Goal: Task Accomplishment & Management: Use online tool/utility

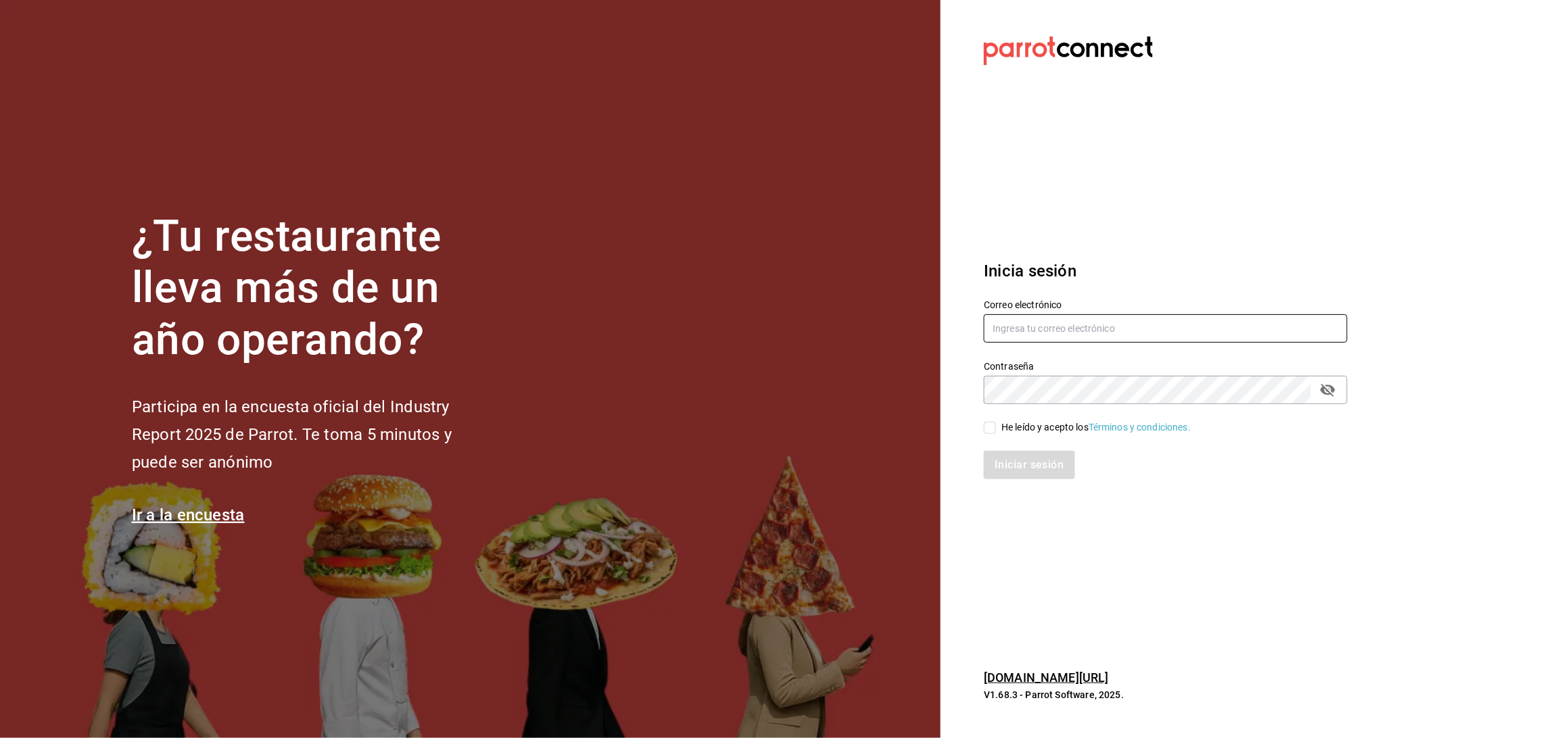
click at [1248, 326] on input "text" at bounding box center [1165, 328] width 364 height 28
type input "[EMAIL_ADDRESS][DOMAIN_NAME]"
click at [1331, 394] on icon "passwordField" at bounding box center [1328, 390] width 14 height 13
click at [995, 428] on input "He leído y acepto los Términos y condiciones." at bounding box center [989, 427] width 12 height 12
checkbox input "true"
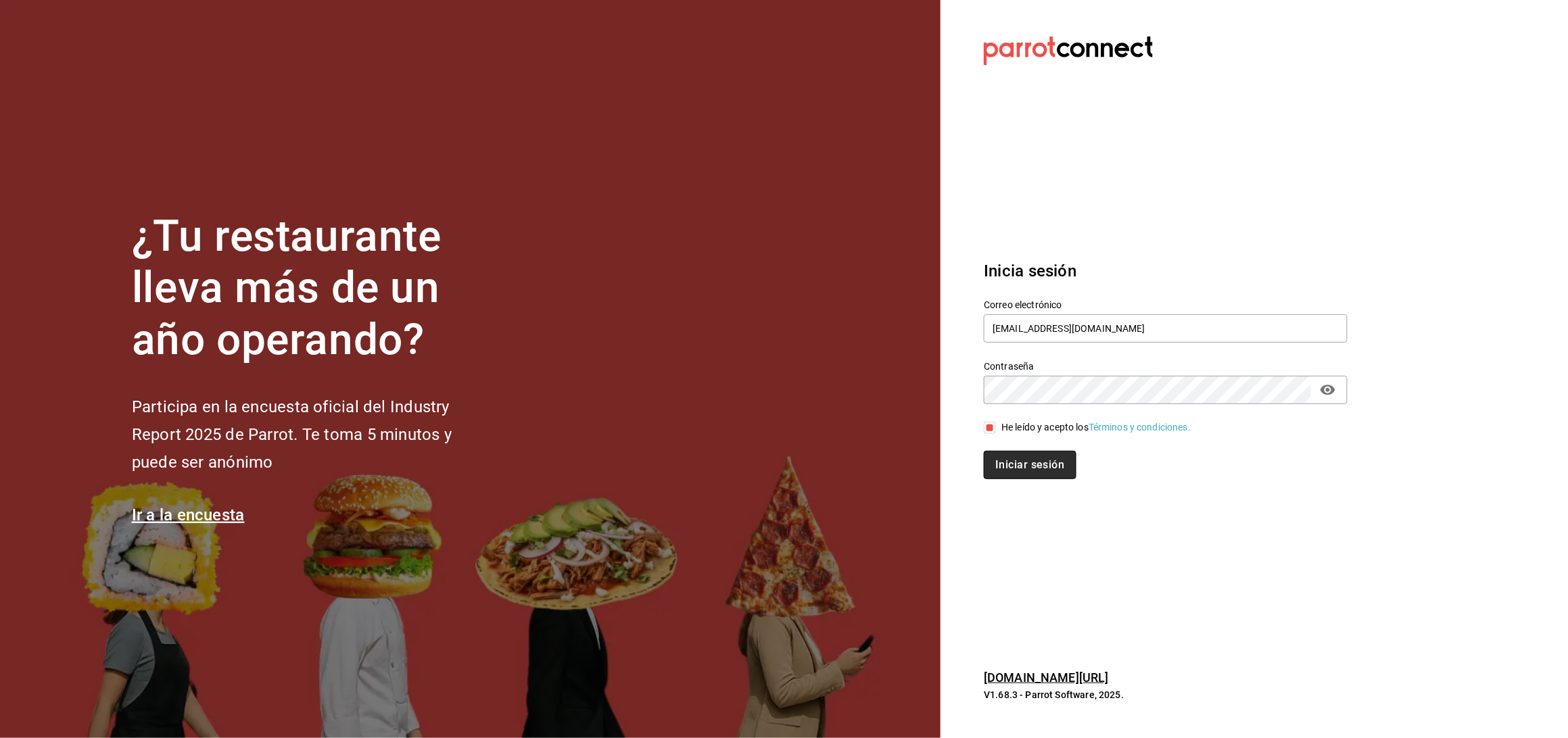
click at [991, 466] on button "Iniciar sesión" at bounding box center [1030, 464] width 92 height 28
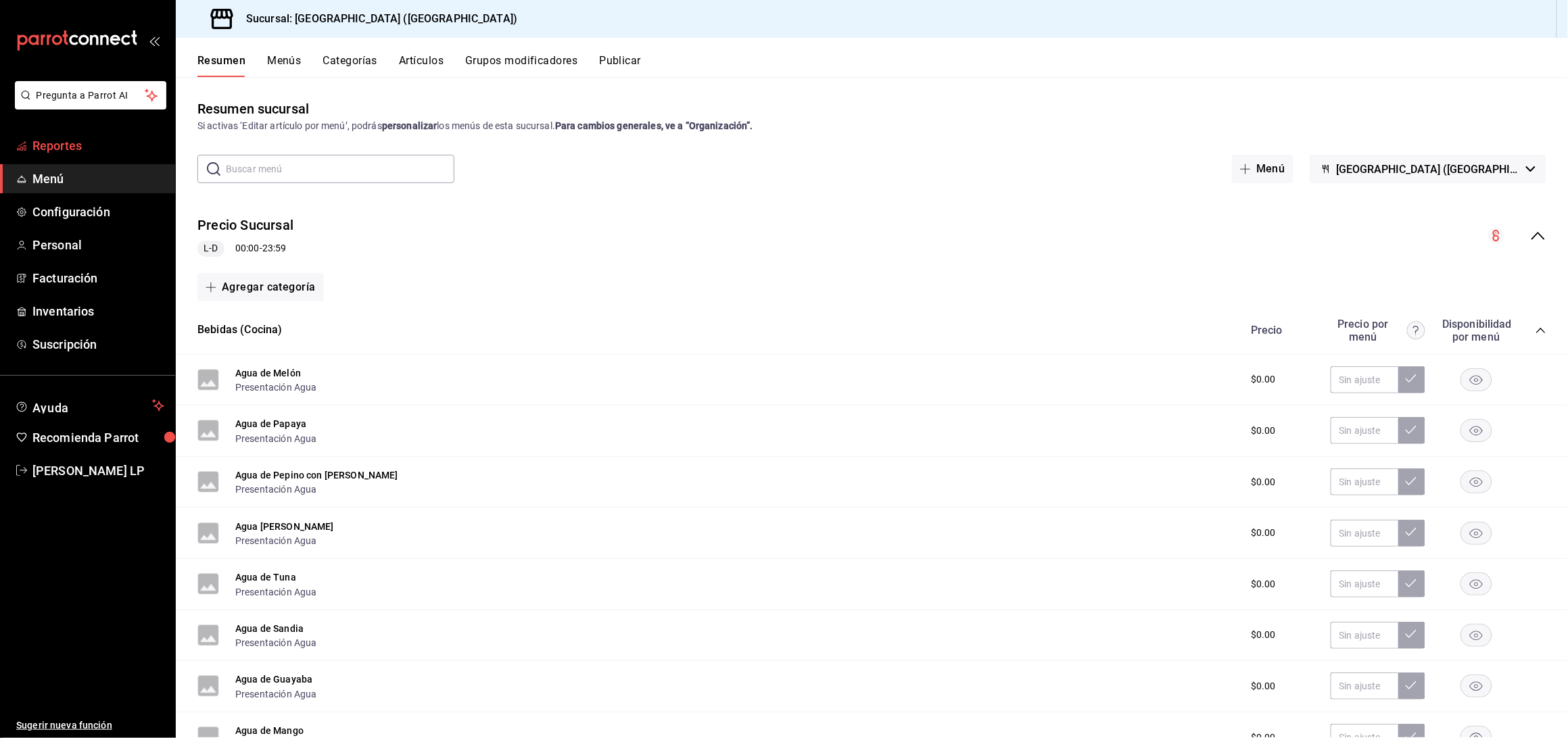
click at [95, 144] on span "Reportes" at bounding box center [99, 146] width 132 height 18
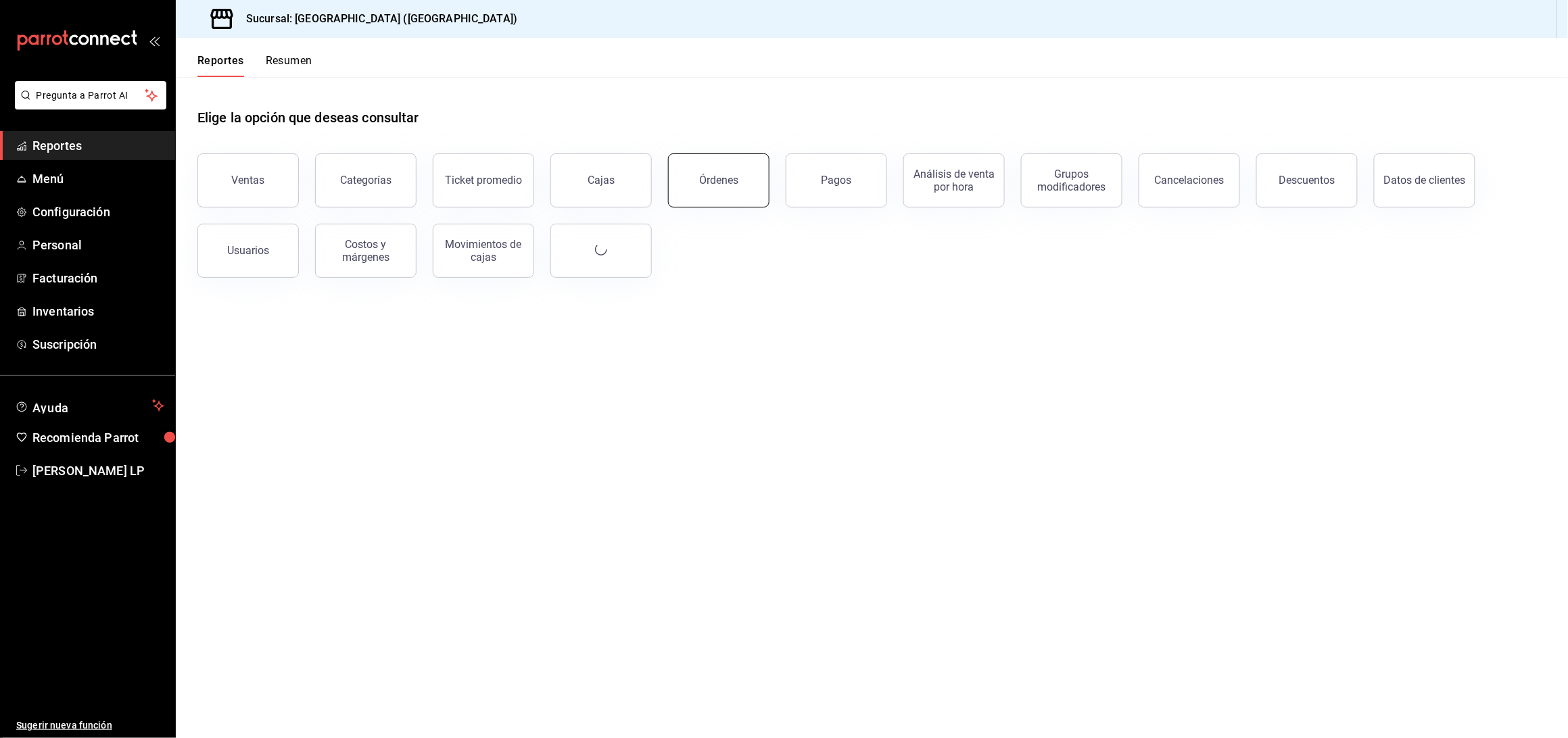
click at [729, 187] on button "Órdenes" at bounding box center [718, 181] width 101 height 54
click at [729, 187] on html "Pregunta a Parrot AI Reportes Menú Configuración Personal Facturación Inventari…" at bounding box center [784, 369] width 1568 height 738
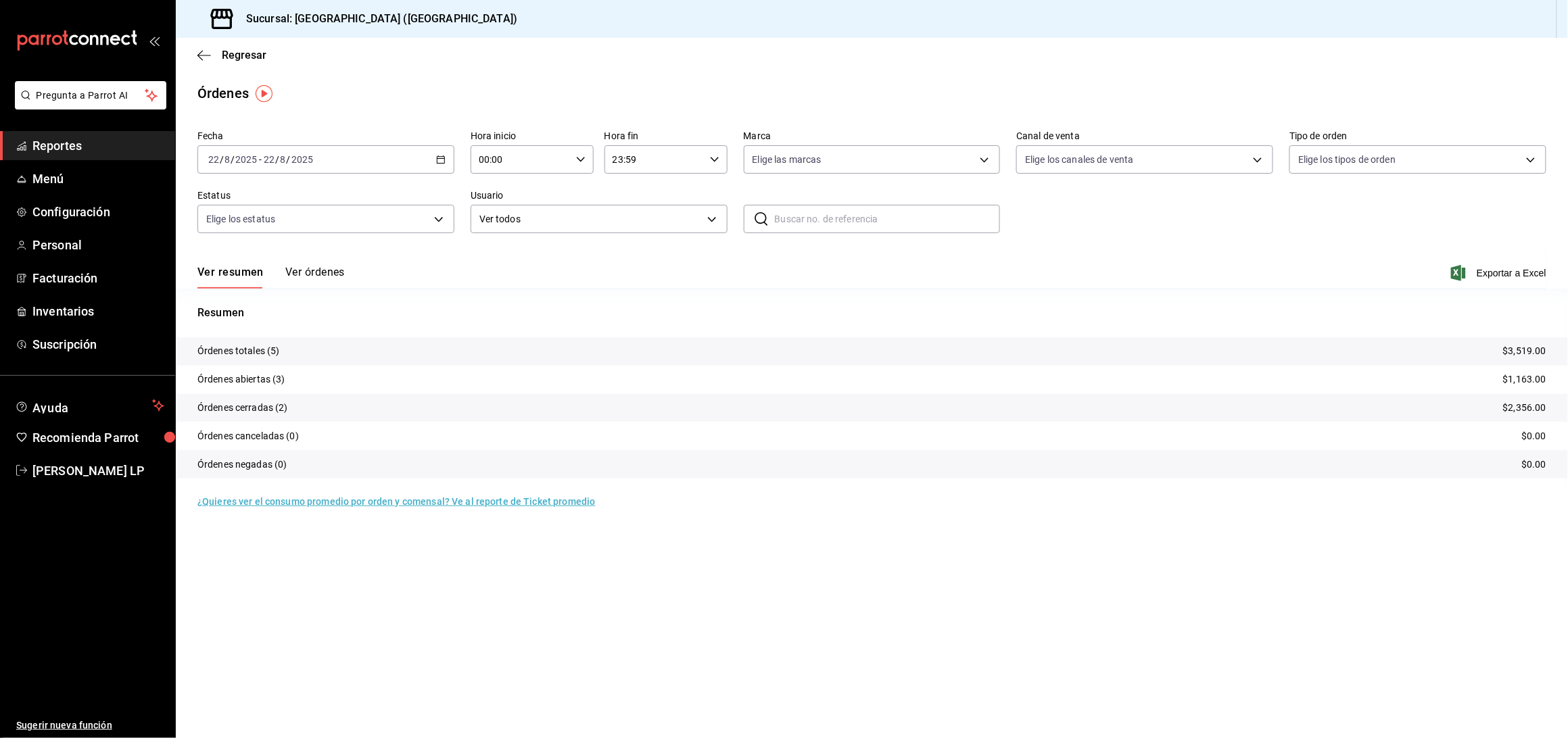
click at [445, 152] on div "2025-08-22 22 / 8 / 2025 - 2025-08-22 22 / 8 / 2025" at bounding box center [326, 159] width 257 height 28
click at [258, 227] on span "Ayer" at bounding box center [261, 231] width 105 height 14
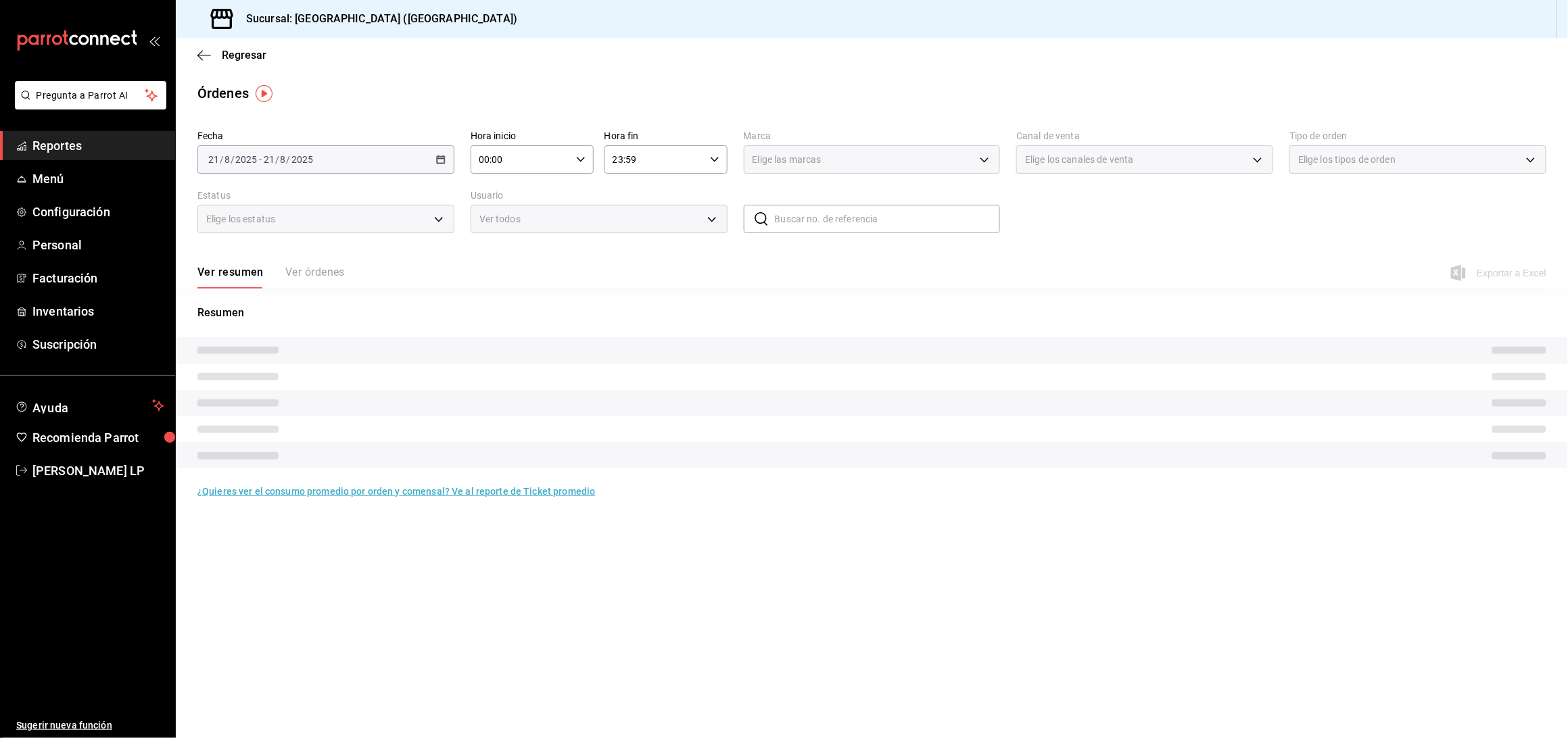
click at [339, 276] on button "Ver órdenes" at bounding box center [315, 277] width 60 height 23
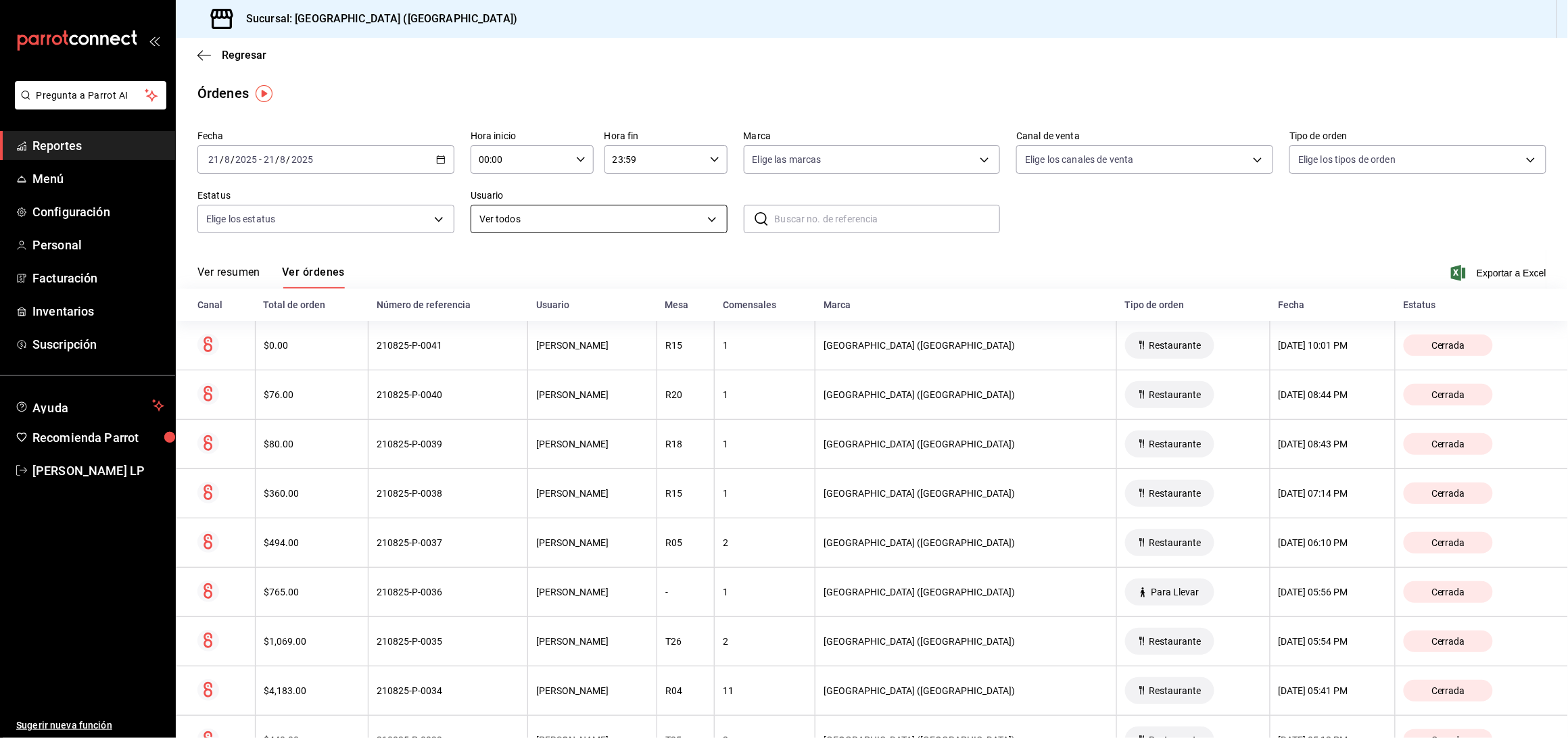
click at [655, 218] on body "Pregunta a Parrot AI Reportes Menú Configuración Personal Facturación Inventari…" at bounding box center [784, 369] width 1568 height 738
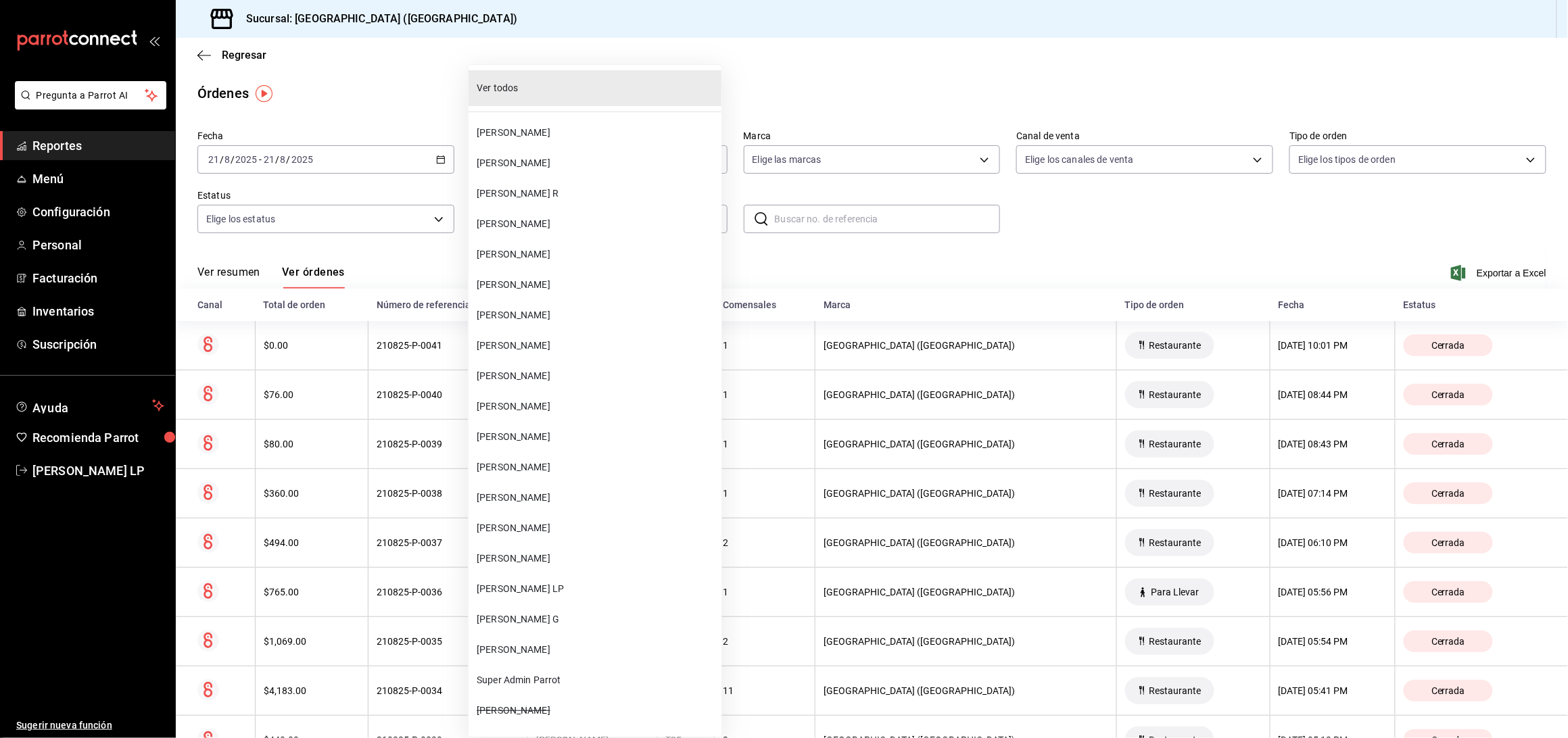
click at [550, 436] on span "MIRIAM BECERRA" at bounding box center [596, 437] width 240 height 14
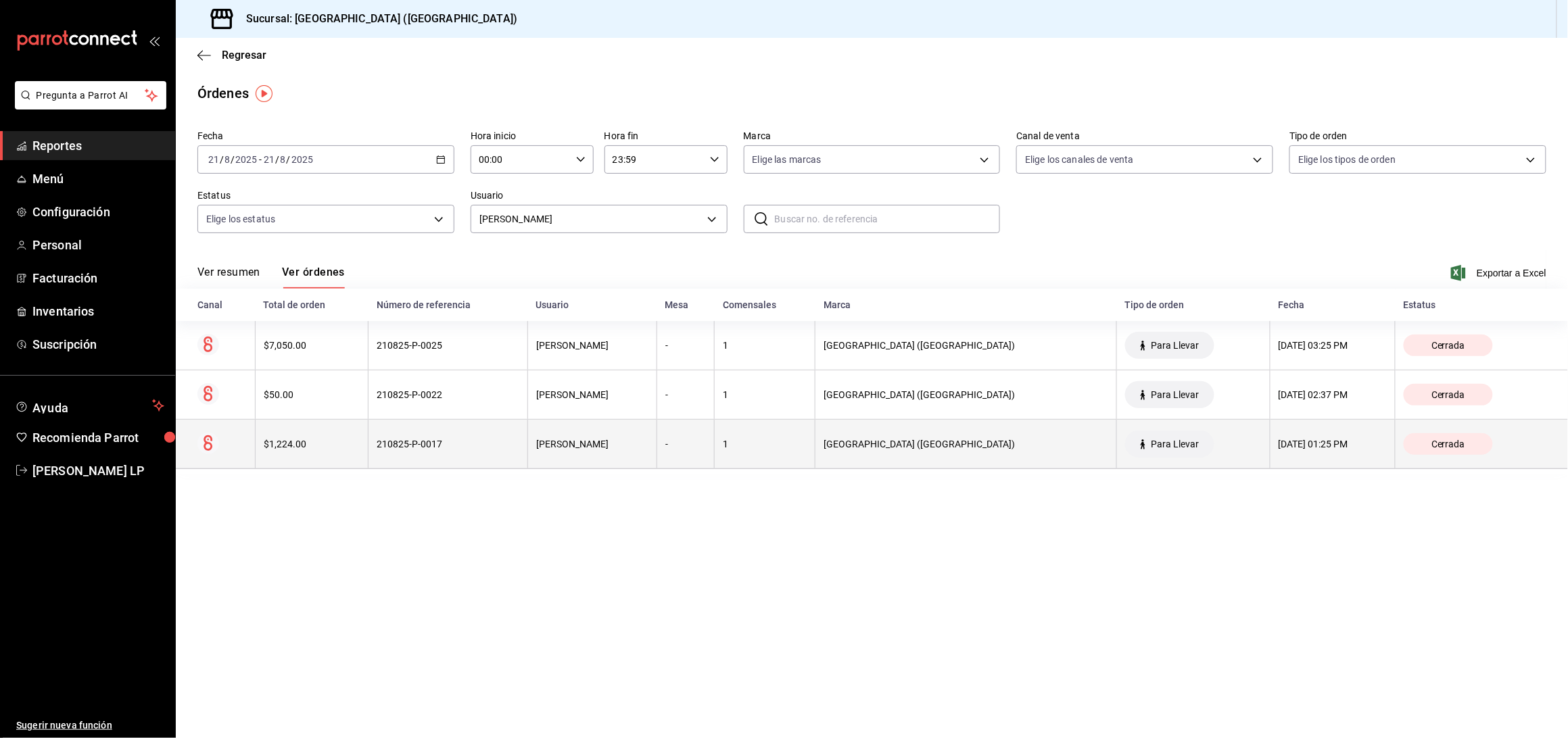
click at [480, 448] on div "210825-P-0017" at bounding box center [448, 444] width 143 height 11
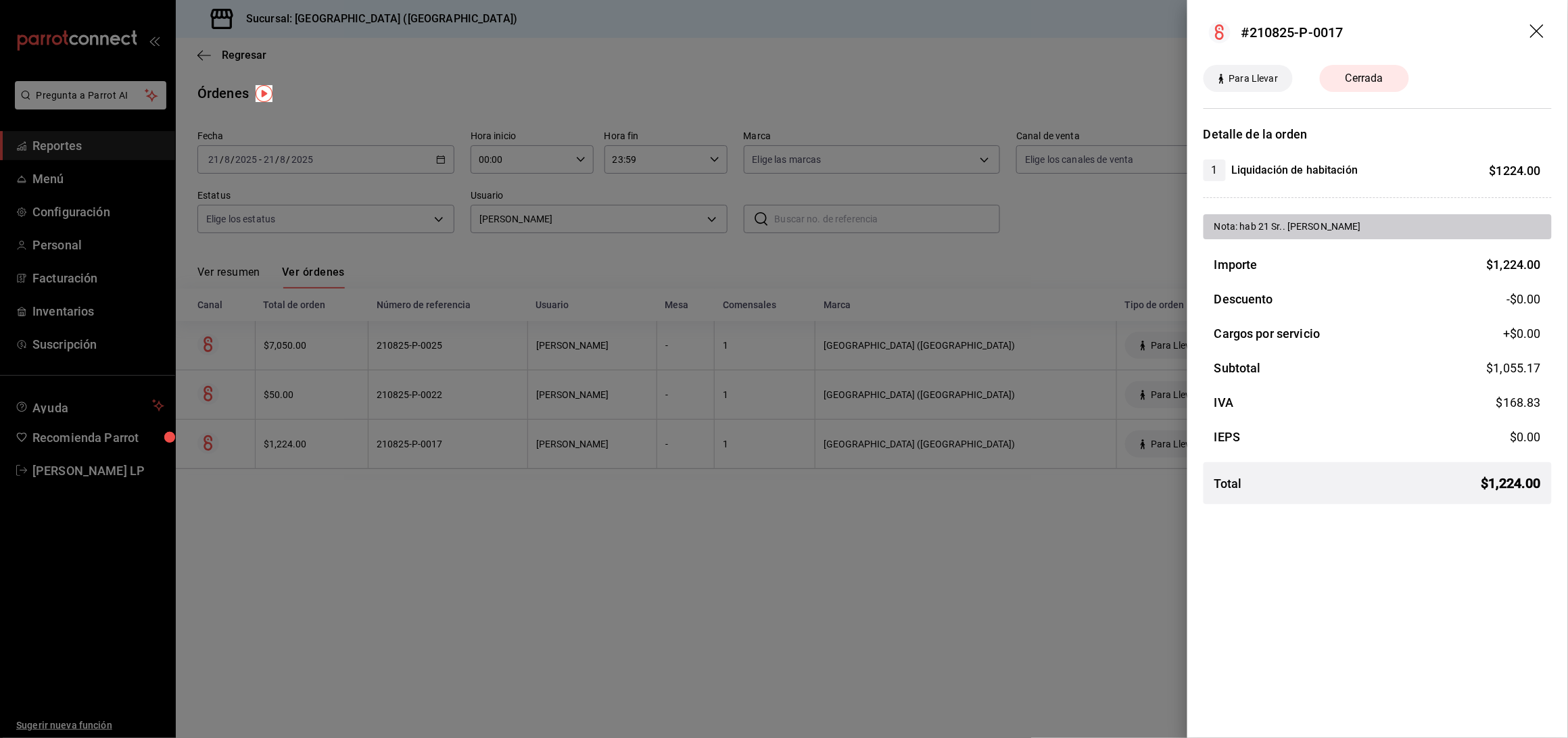
click at [643, 542] on div at bounding box center [784, 369] width 1568 height 738
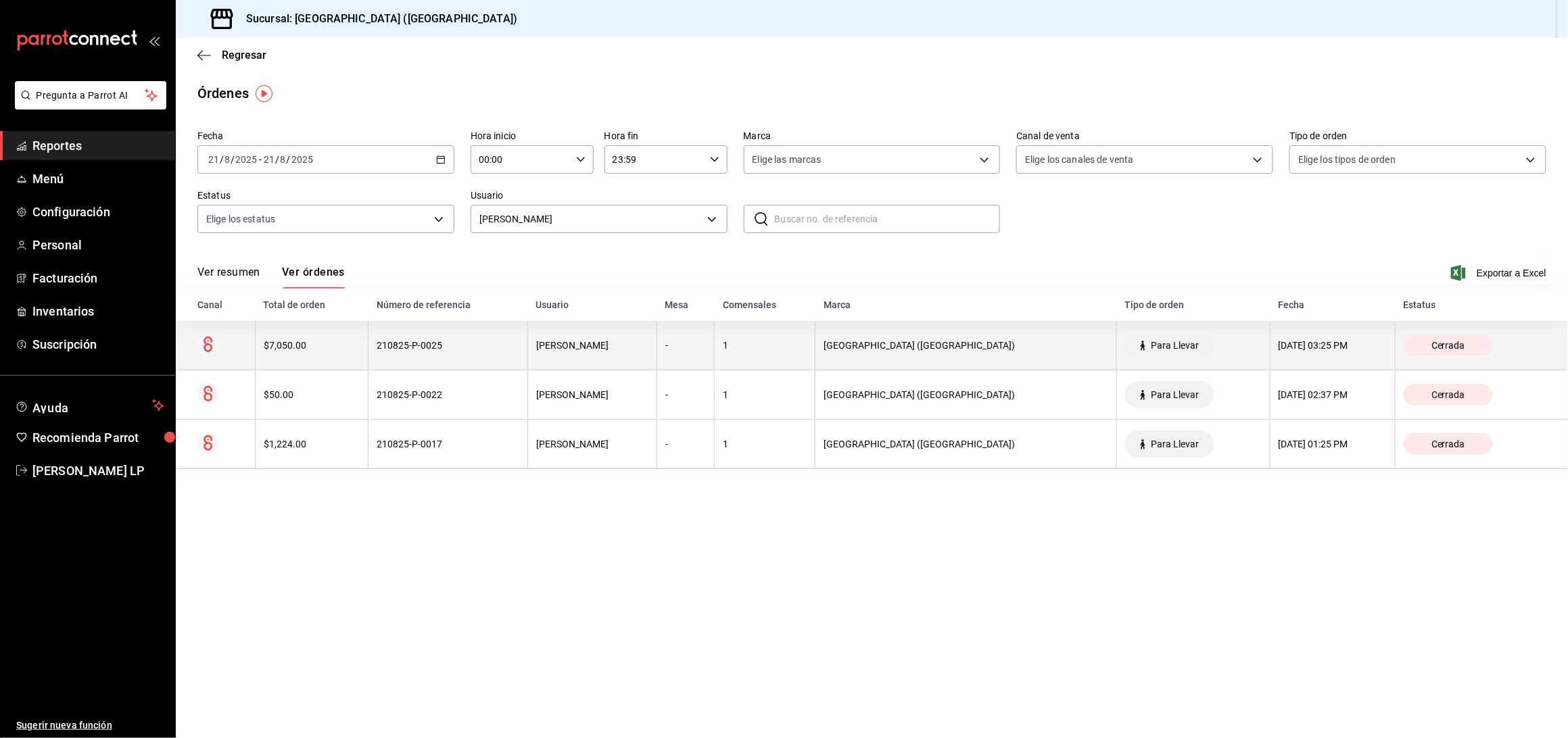
click at [472, 365] on th "210825-P-0025" at bounding box center [448, 345] width 159 height 50
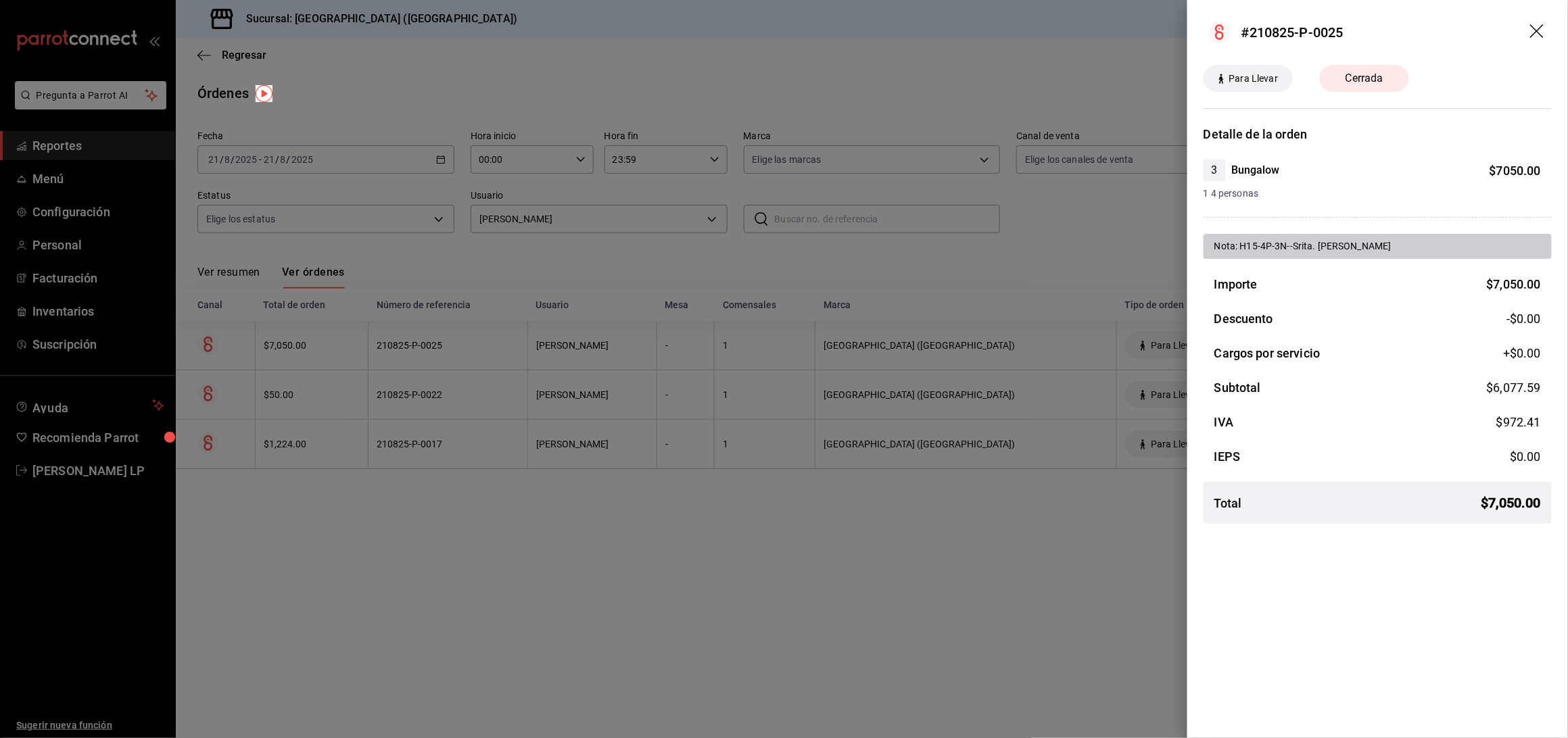
click at [595, 546] on div at bounding box center [784, 369] width 1568 height 738
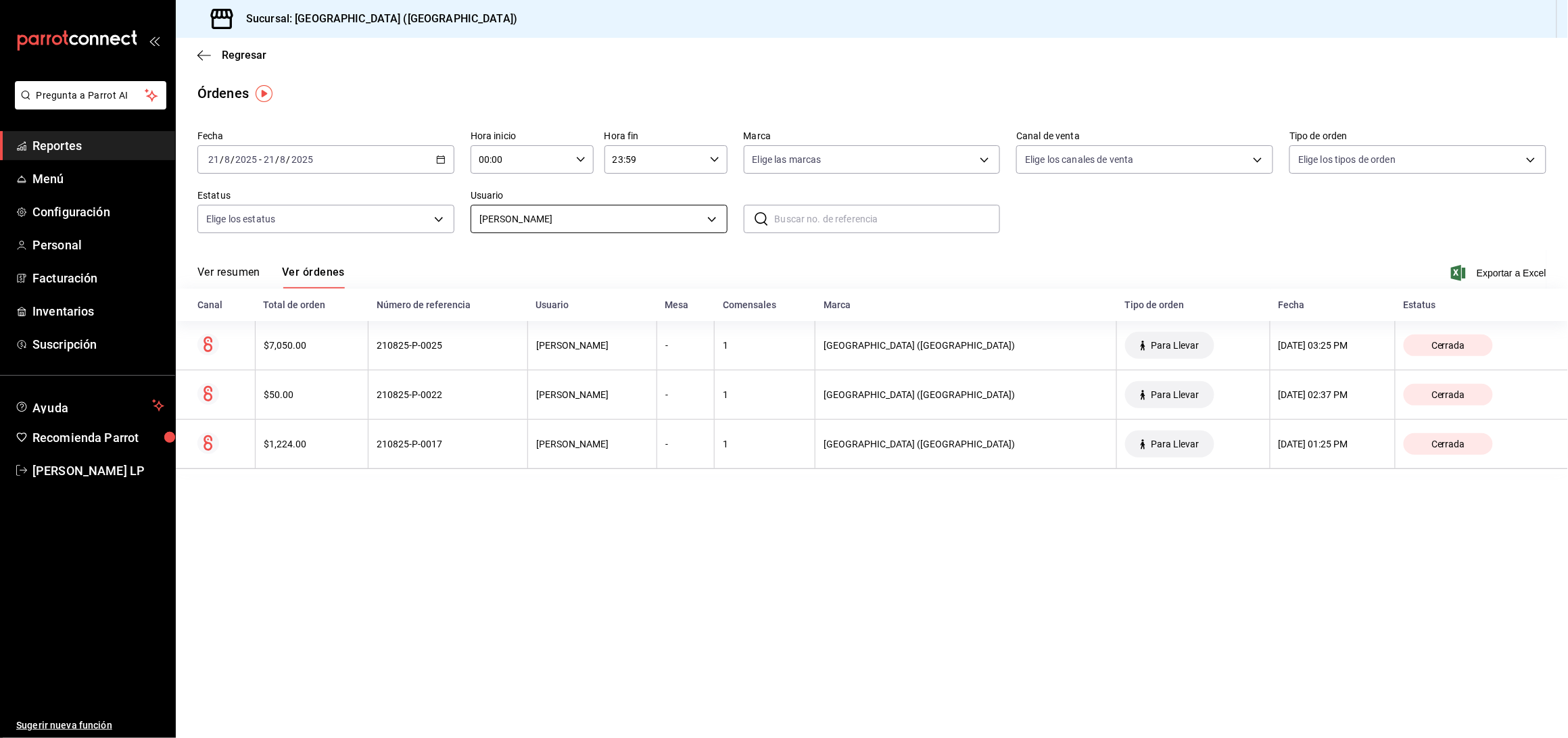
click at [600, 231] on body "Pregunta a Parrot AI Reportes Menú Configuración Personal Facturación Inventari…" at bounding box center [784, 369] width 1568 height 738
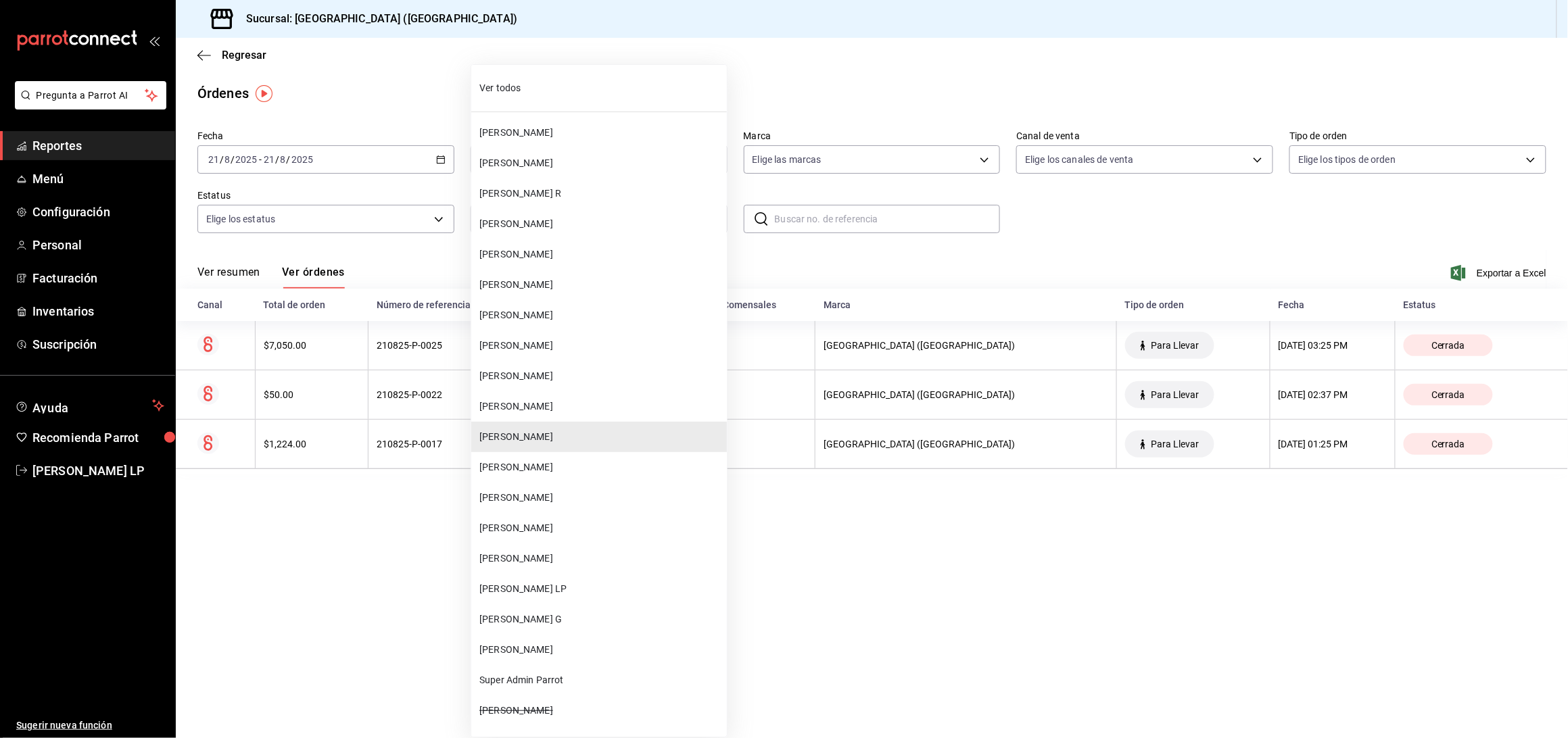
click at [587, 560] on span "FERNANDA MARQUEZ" at bounding box center [601, 559] width 242 height 14
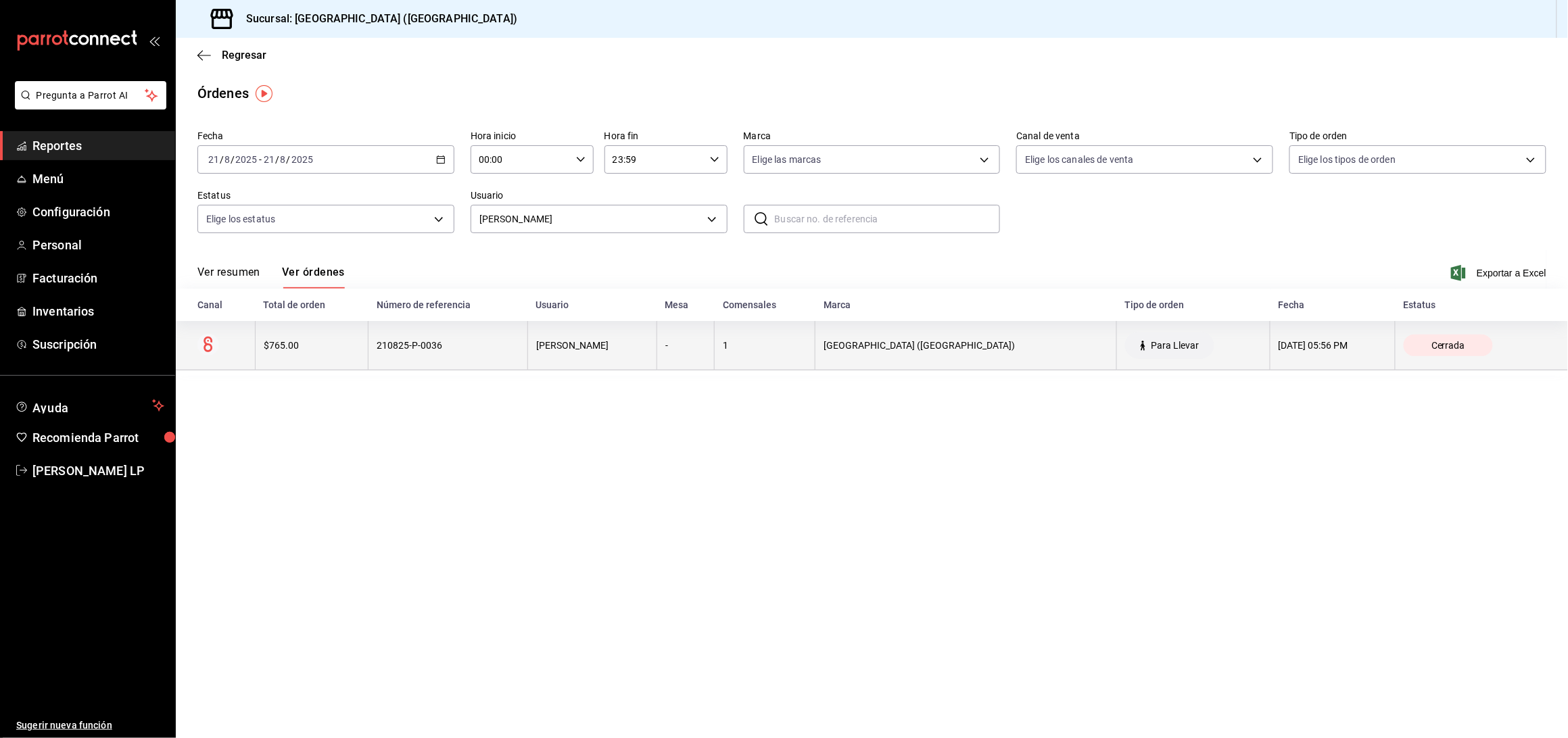
click at [481, 353] on th "210825-P-0036" at bounding box center [448, 345] width 159 height 50
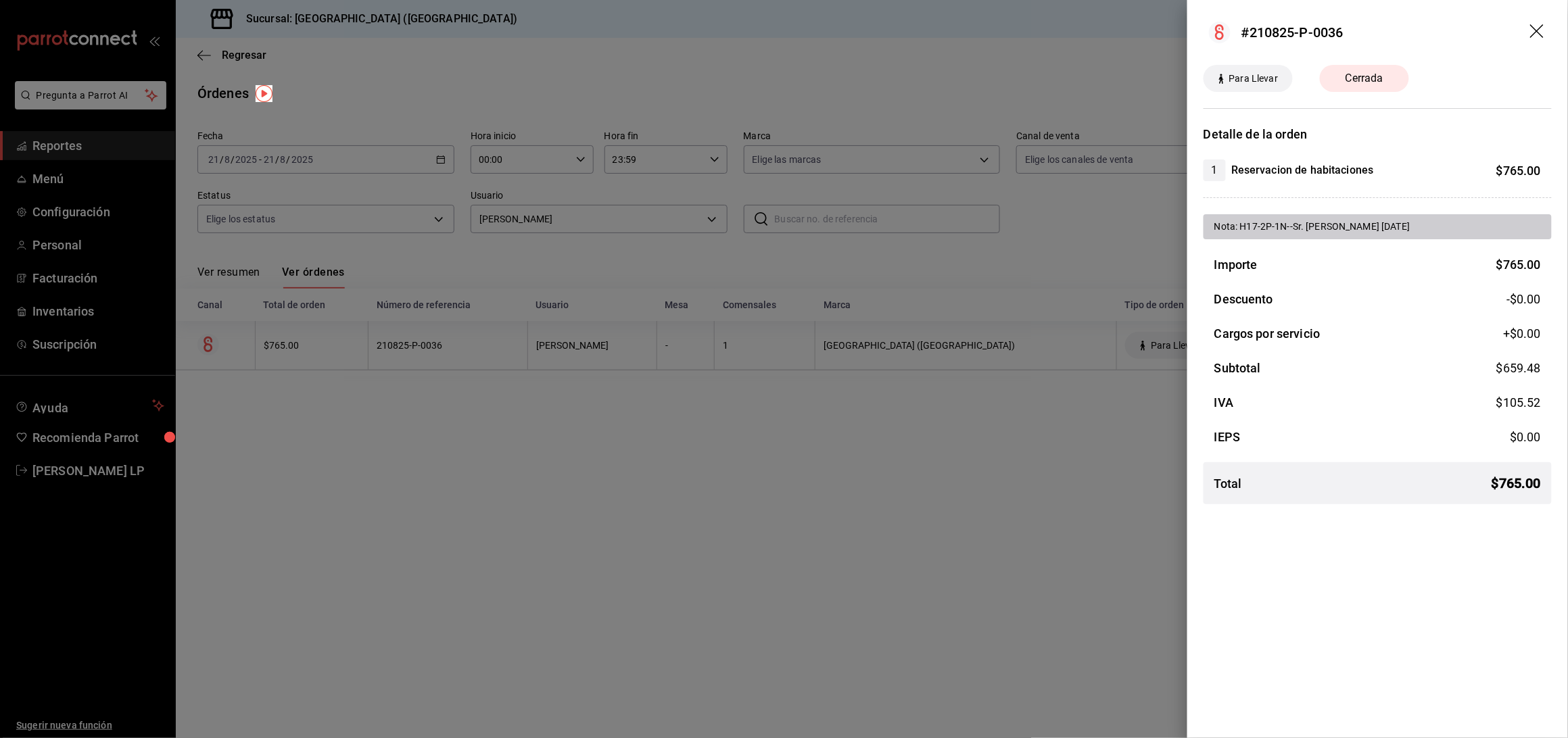
click at [630, 595] on div at bounding box center [784, 369] width 1568 height 738
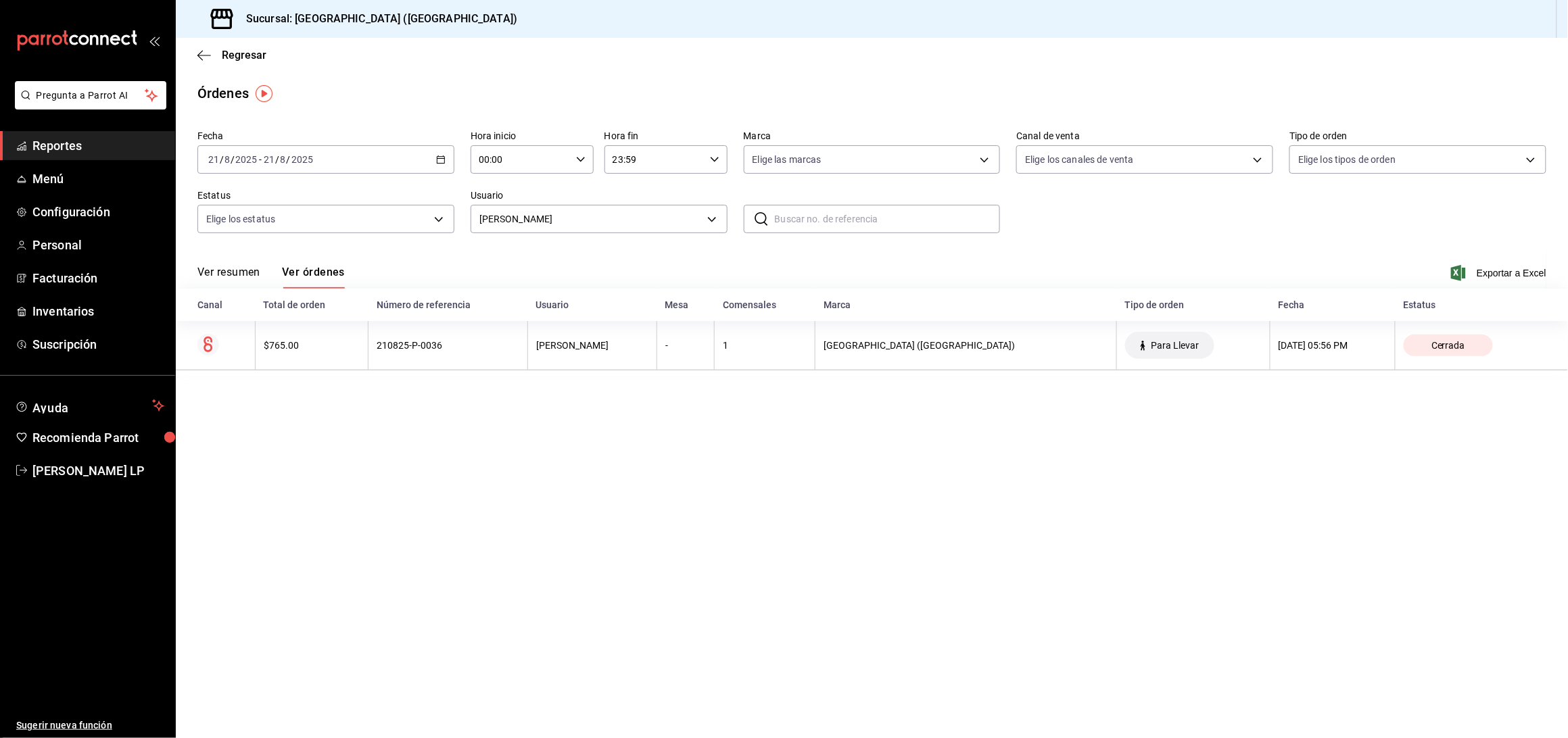
click at [438, 160] on icon "button" at bounding box center [441, 159] width 9 height 9
click at [248, 344] on li "Rango de fechas" at bounding box center [261, 353] width 127 height 31
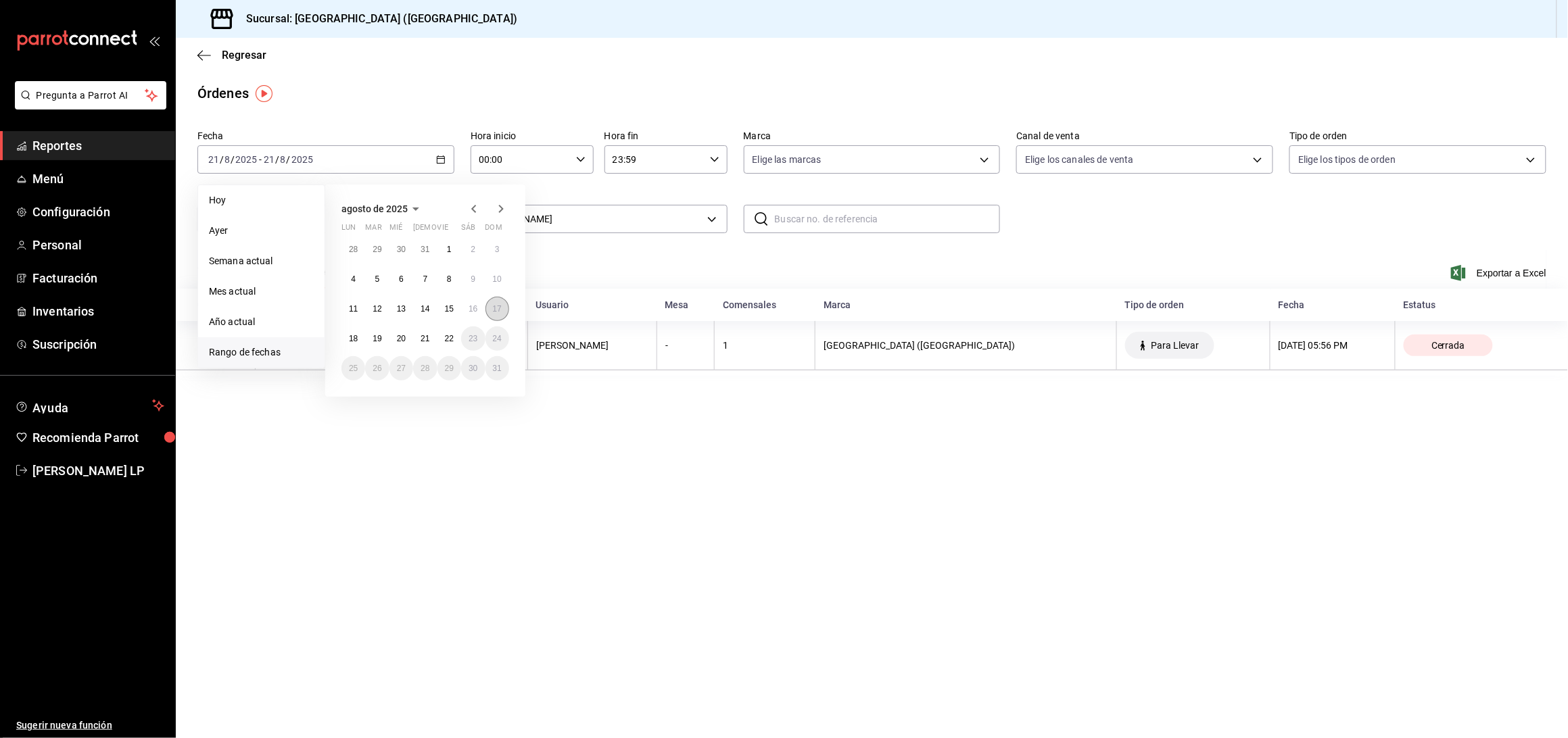
click at [497, 307] on abbr "17" at bounding box center [498, 308] width 9 height 9
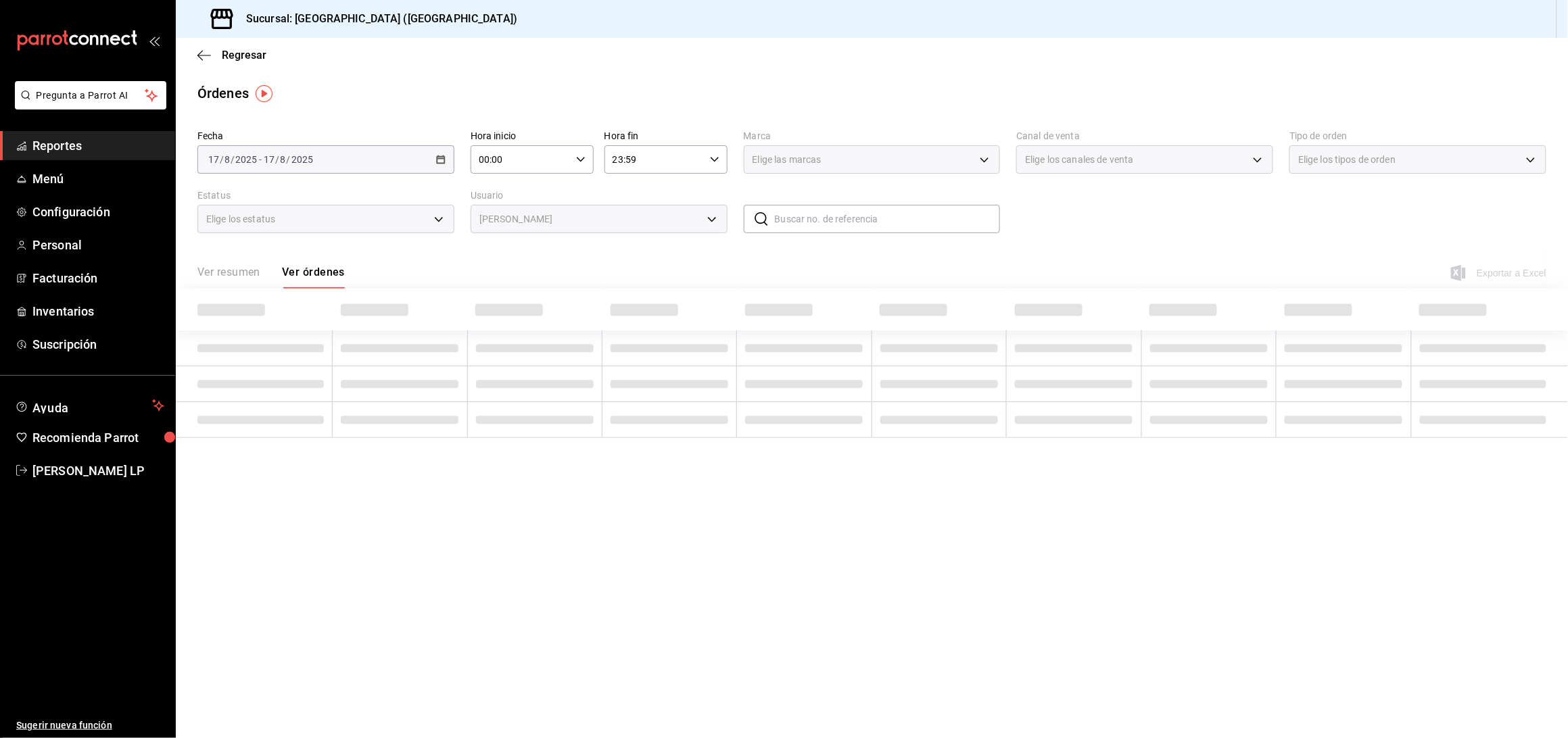
click at [541, 221] on body "Pregunta a Parrot AI Reportes Menú Configuración Personal Facturación Inventari…" at bounding box center [784, 369] width 1568 height 738
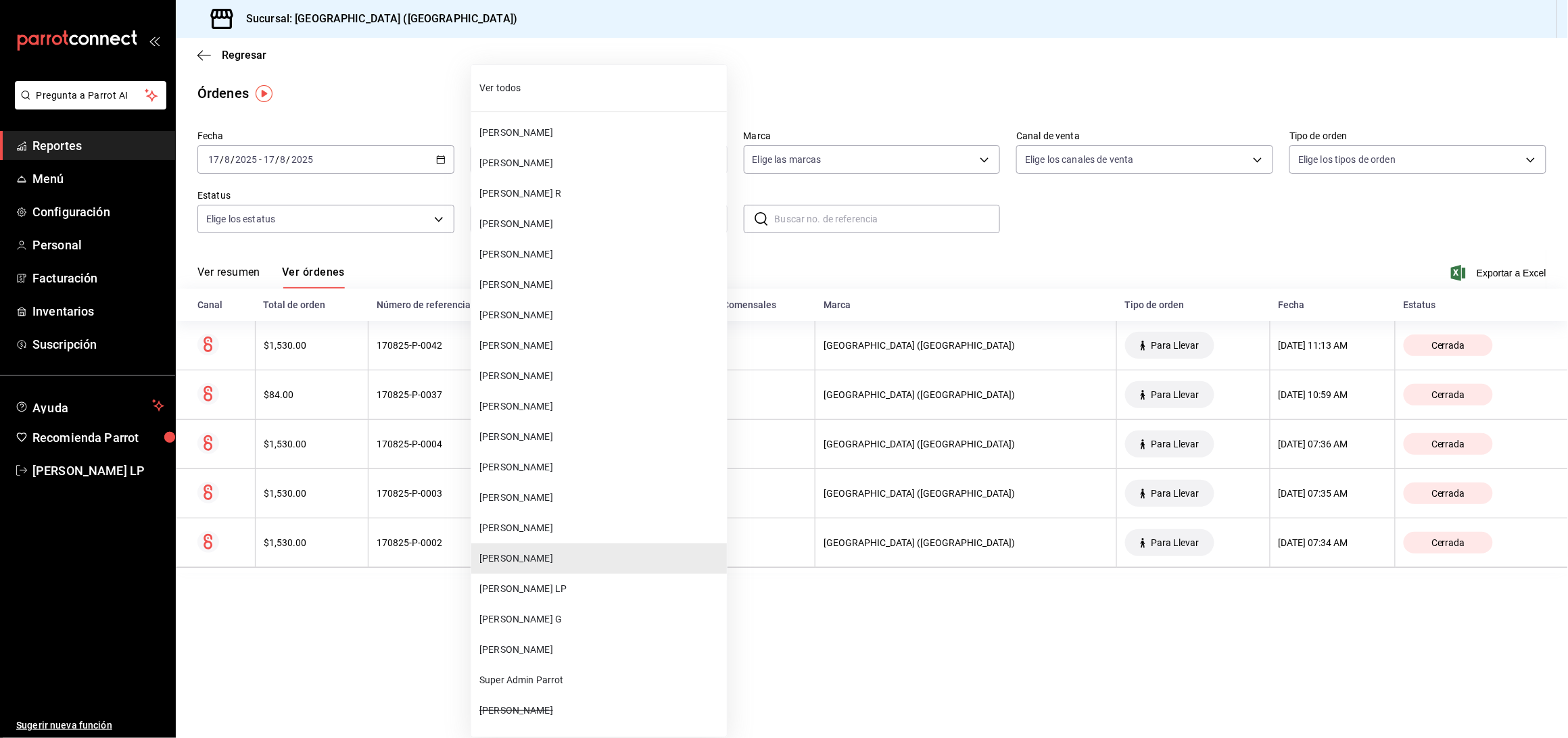
click at [516, 98] on li "Ver todos" at bounding box center [599, 89] width 255 height 36
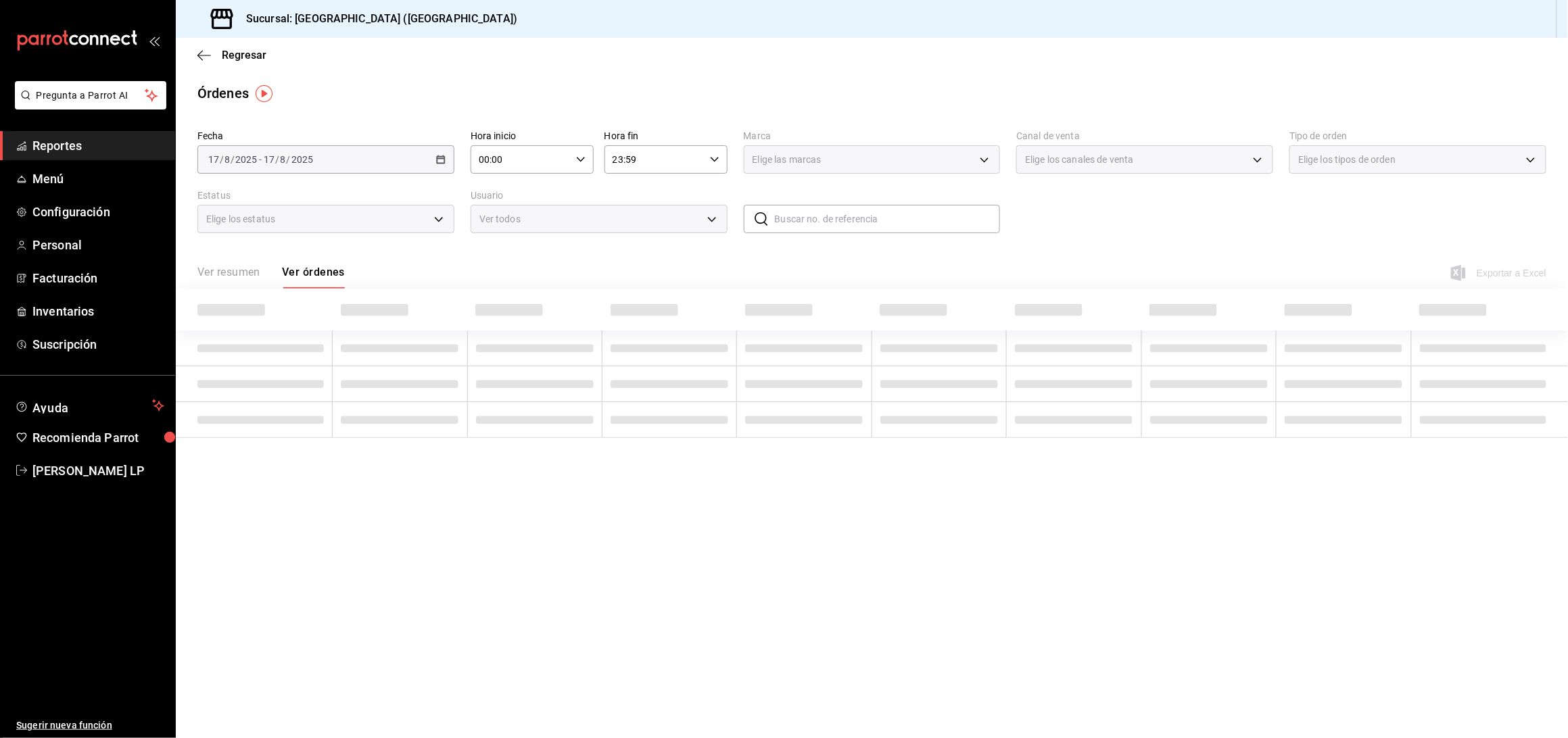
type input "ALL"
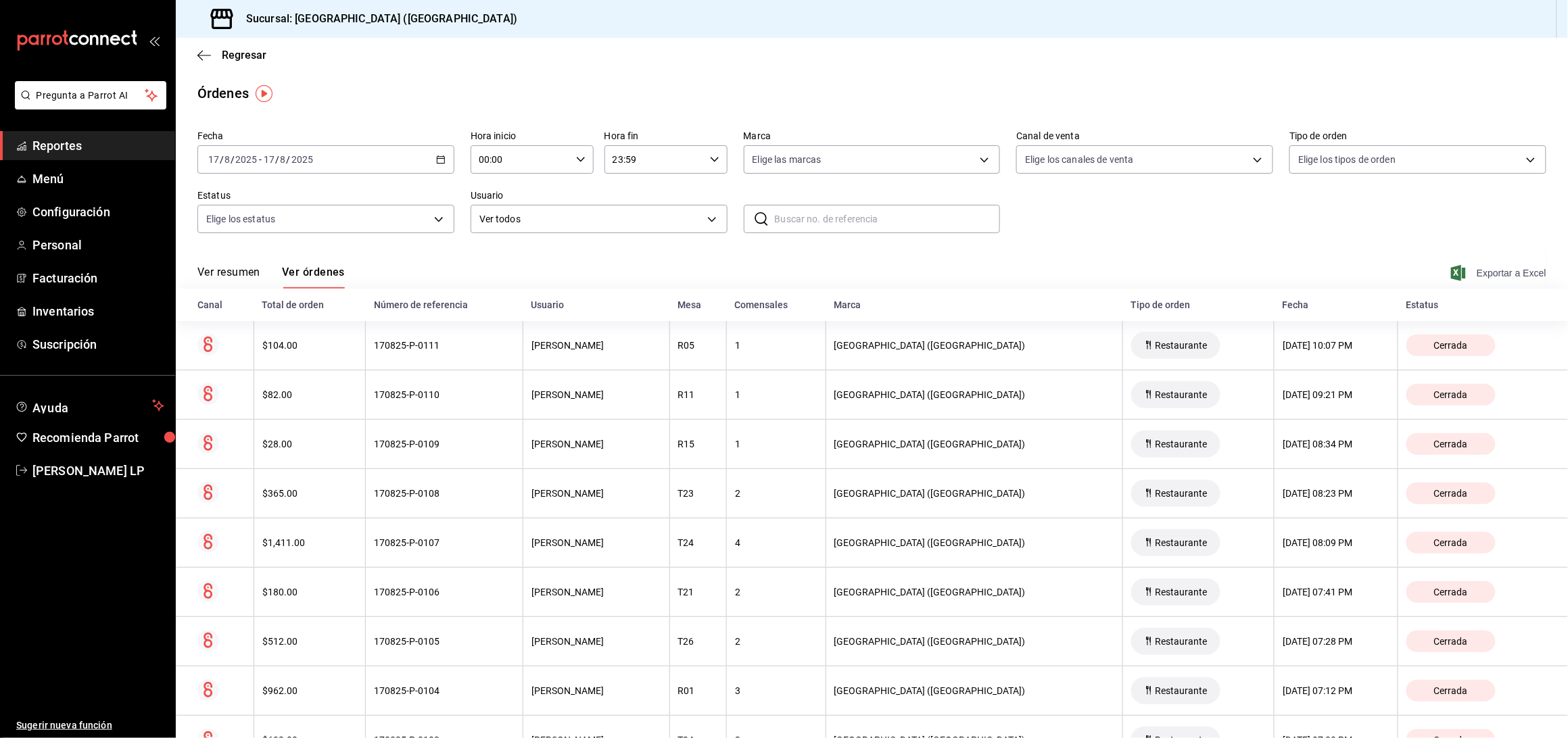
click at [1452, 269] on icon "button" at bounding box center [1459, 273] width 14 height 16
